Goal: Check status: Check status

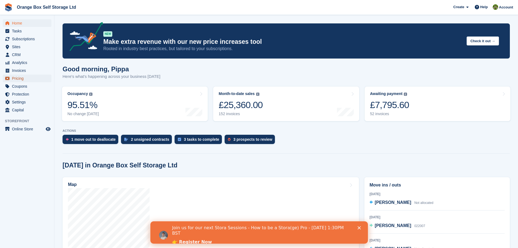
click at [27, 78] on span "Pricing" at bounding box center [28, 79] width 33 height 8
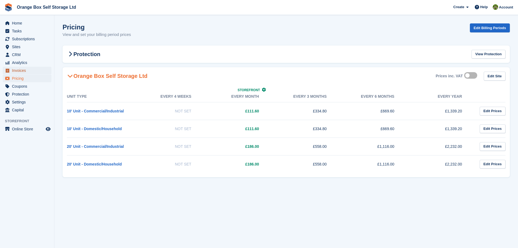
click at [27, 72] on span "Invoices" at bounding box center [28, 71] width 33 height 8
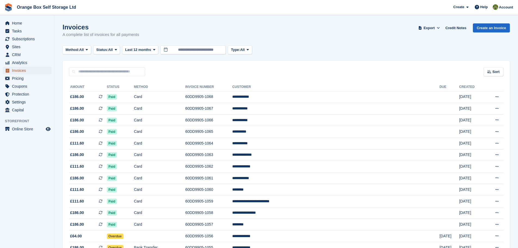
click at [33, 72] on span "Invoices" at bounding box center [28, 71] width 33 height 8
click at [113, 69] on input "text" at bounding box center [107, 71] width 76 height 9
type input "***"
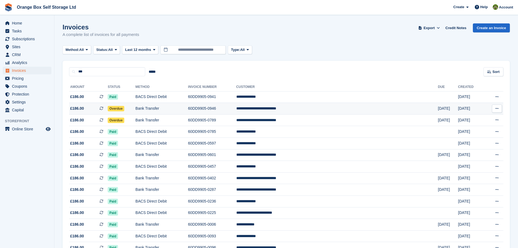
click at [237, 107] on td "60DD9905-0946" at bounding box center [212, 109] width 48 height 12
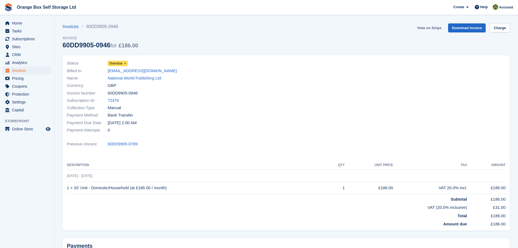
click at [437, 27] on link "View on Stripe" at bounding box center [429, 27] width 29 height 9
